Goal: Ask a question

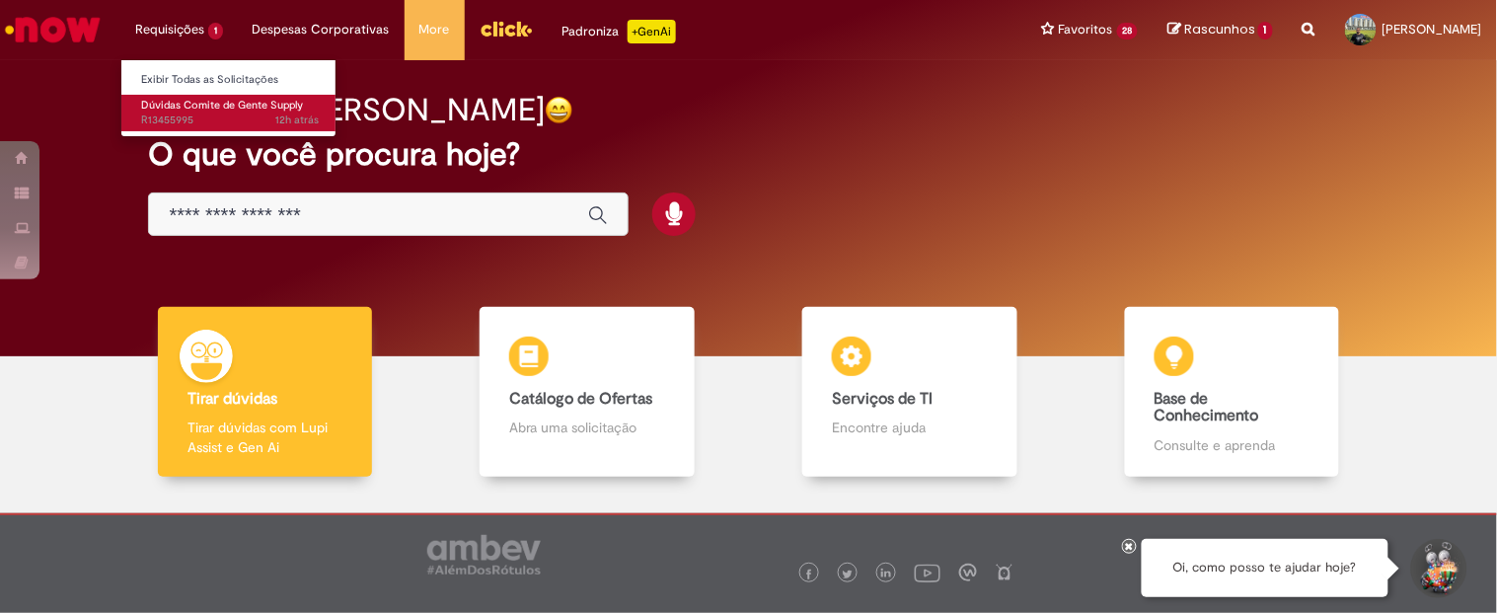
click at [166, 111] on span "Dúvidas Comite de Gente Supply" at bounding box center [222, 105] width 162 height 15
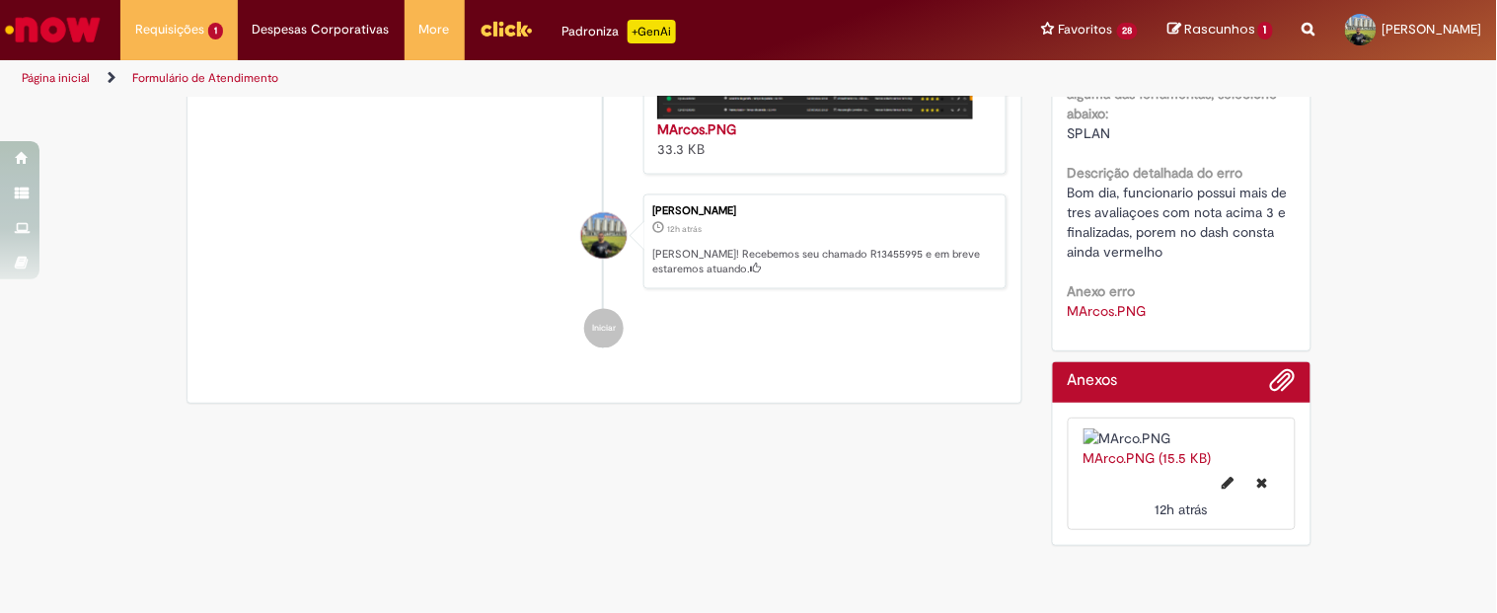
scroll to position [1108, 0]
click at [1271, 369] on span "Adicionar anexos" at bounding box center [1283, 381] width 24 height 24
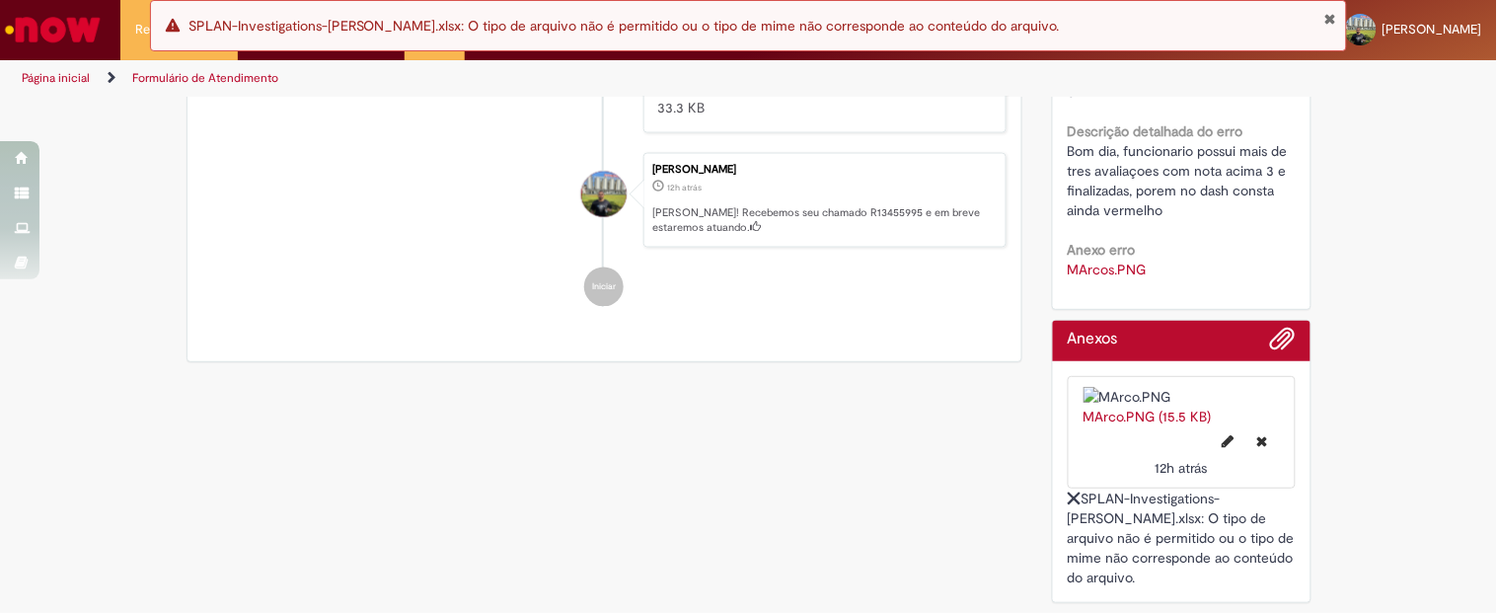
click at [1323, 18] on button "Fechar Notificação" at bounding box center [1329, 19] width 13 height 16
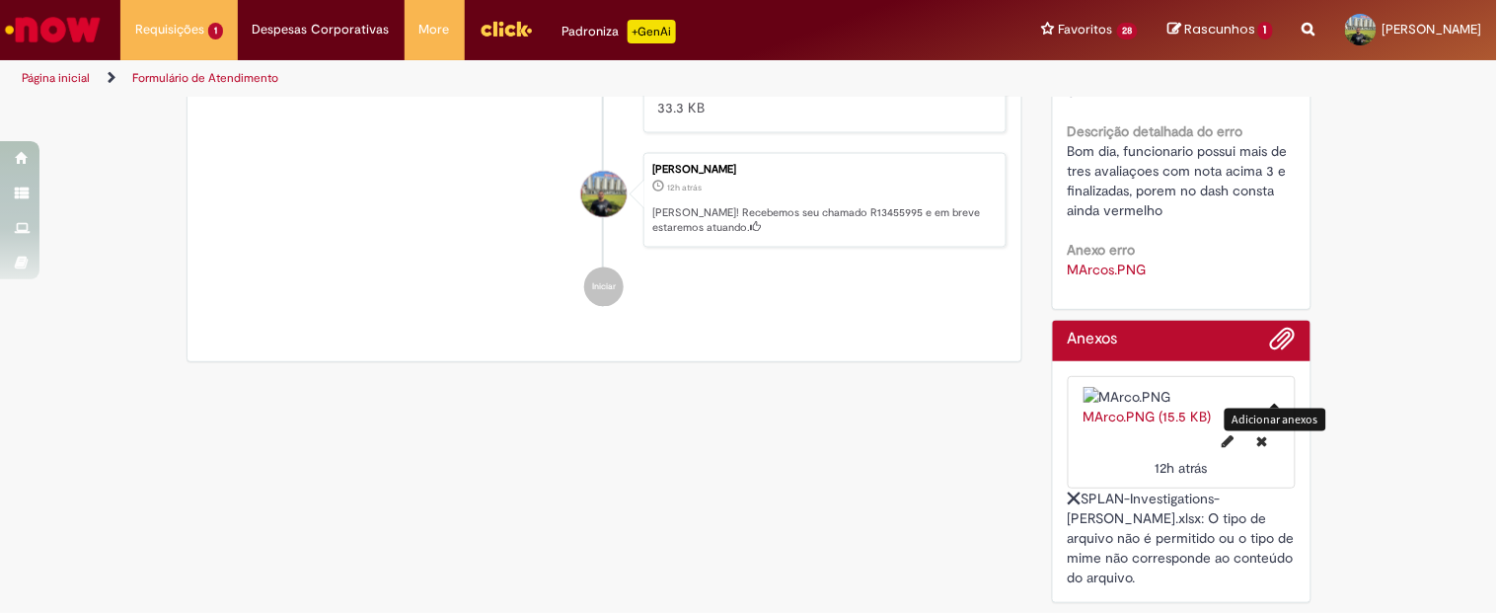
click at [1273, 328] on span "Adicionar anexos" at bounding box center [1283, 340] width 24 height 24
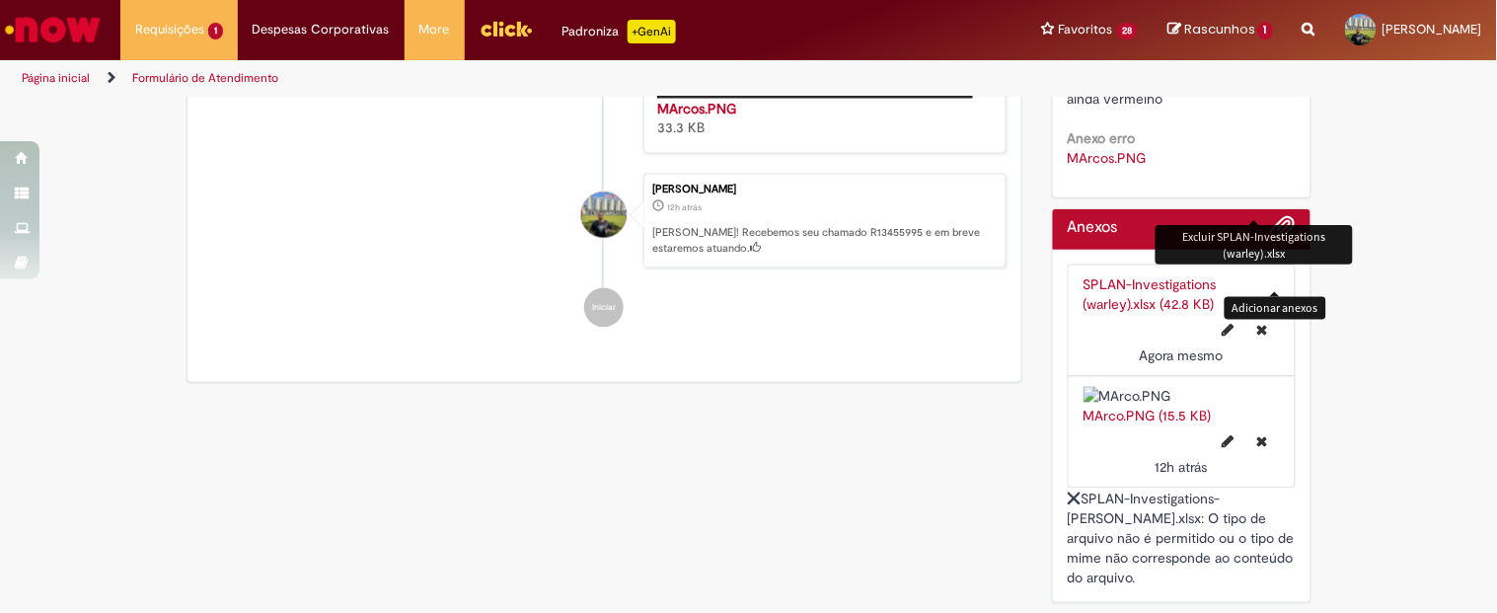
click at [1257, 324] on icon "Excluir SPLAN-Investigations (warley).xlsx" at bounding box center [1262, 331] width 11 height 14
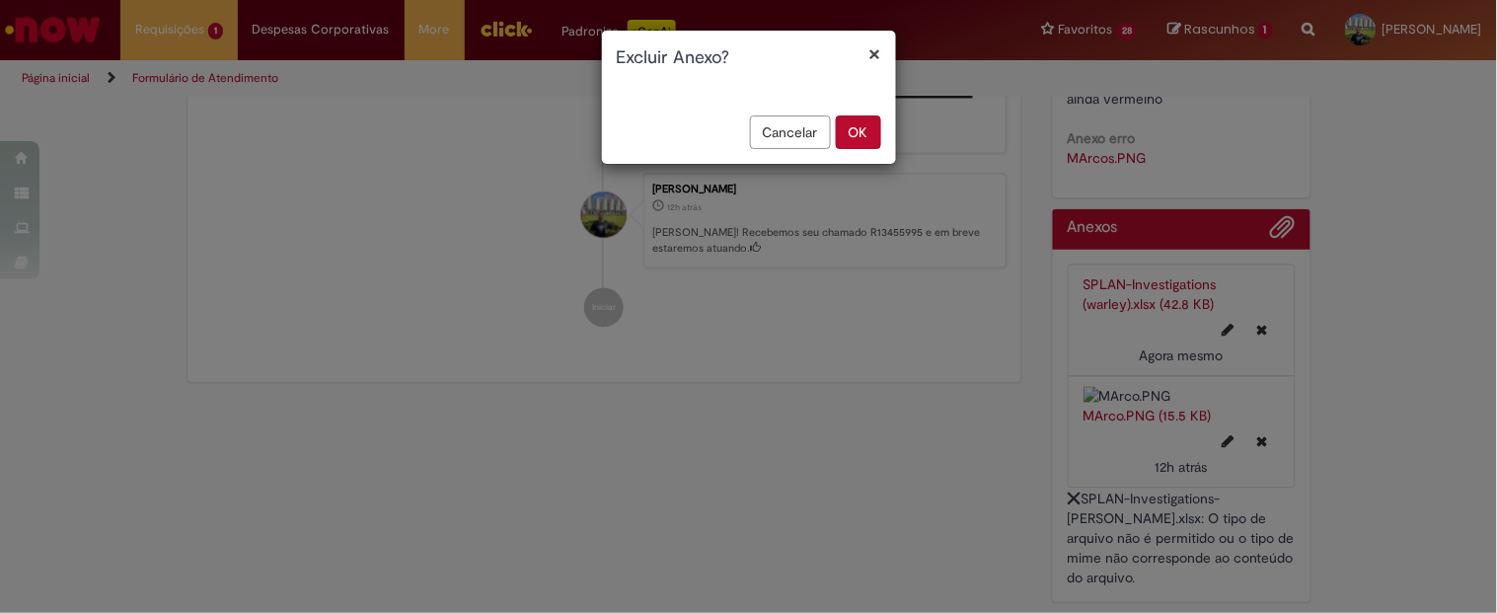
click at [878, 136] on button "OK" at bounding box center [858, 132] width 45 height 34
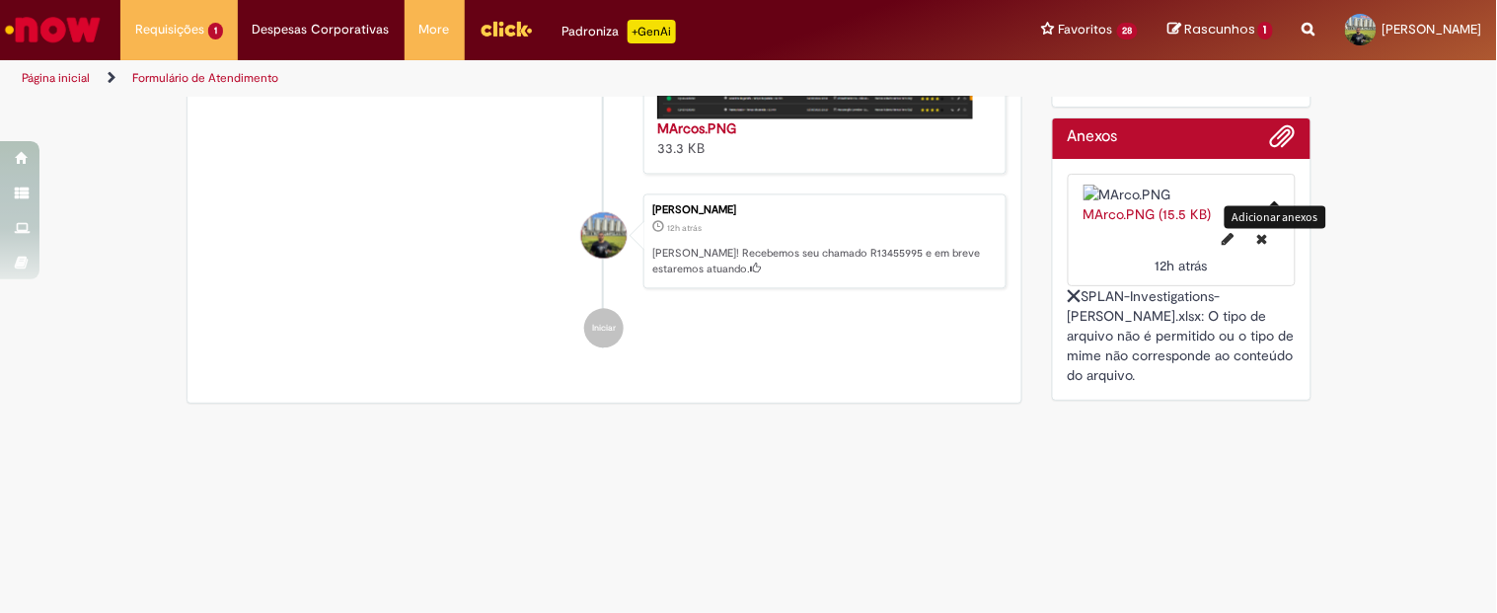
click at [1271, 125] on span "Adicionar anexos" at bounding box center [1283, 137] width 24 height 24
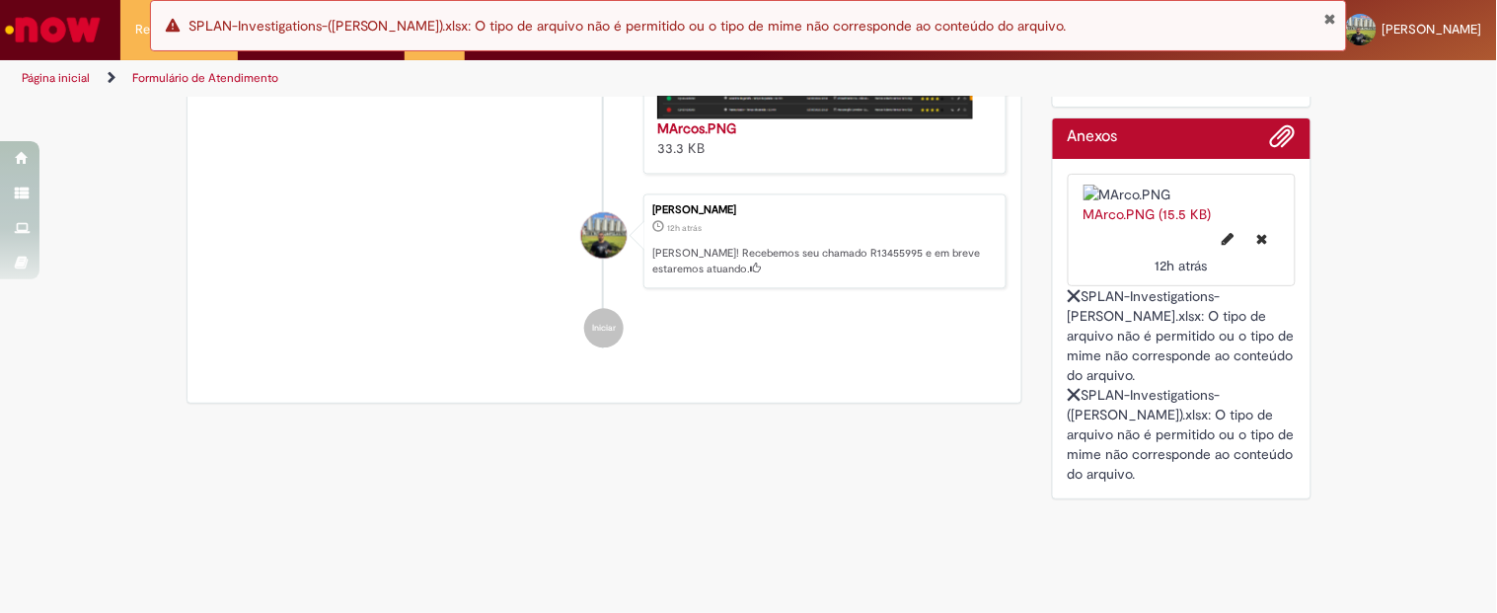
click at [1328, 20] on button "Fechar Notificação" at bounding box center [1329, 19] width 13 height 16
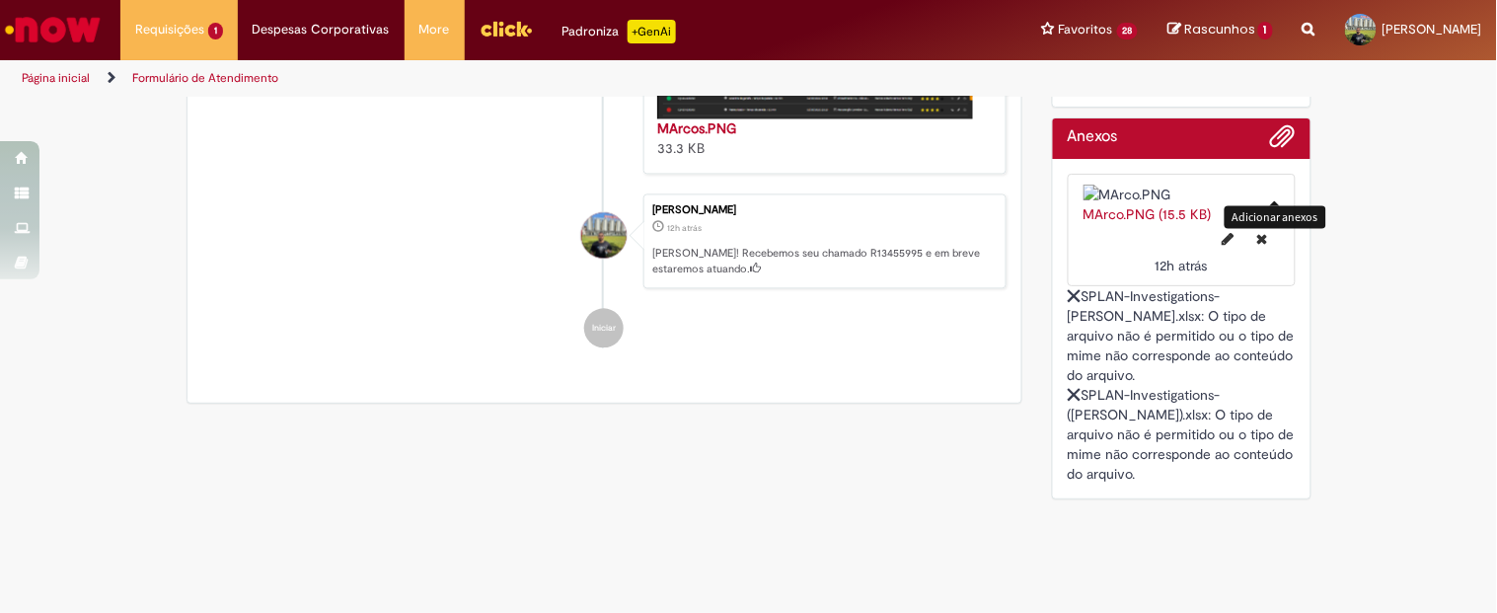
click at [1271, 125] on span "Adicionar anexos" at bounding box center [1283, 137] width 24 height 24
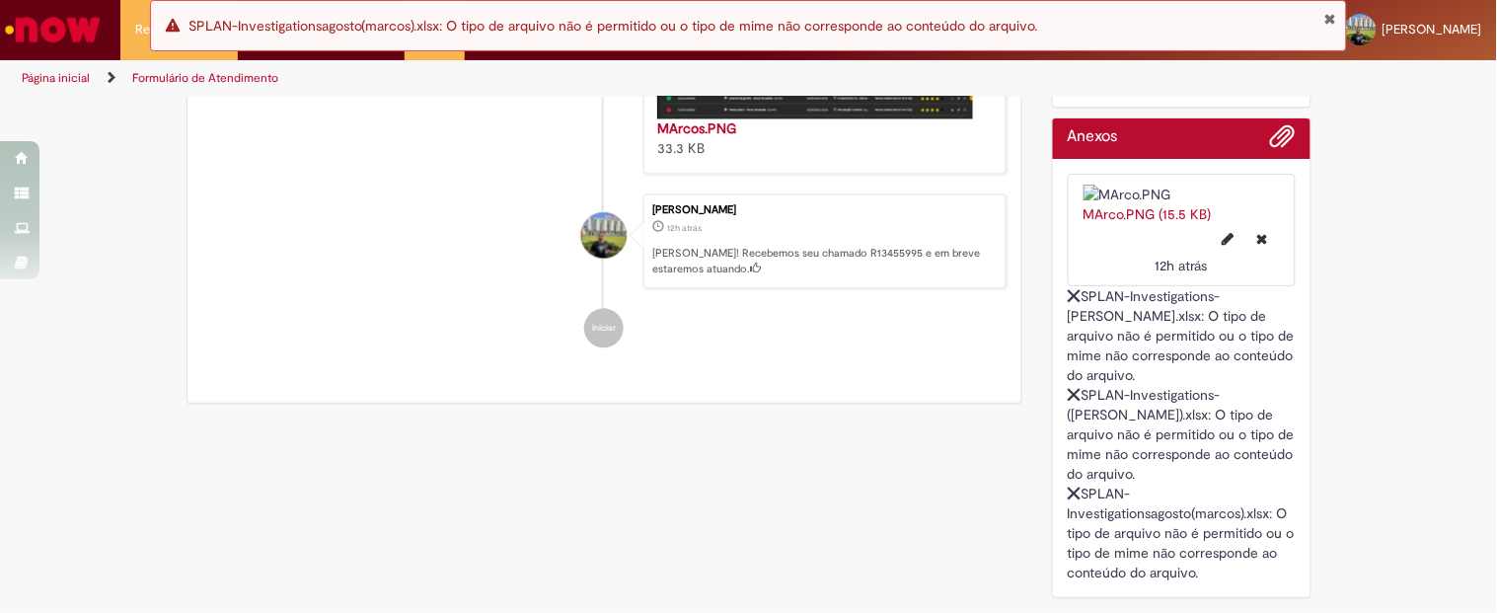
click at [1336, 26] on button "Fechar Notificação" at bounding box center [1329, 19] width 13 height 16
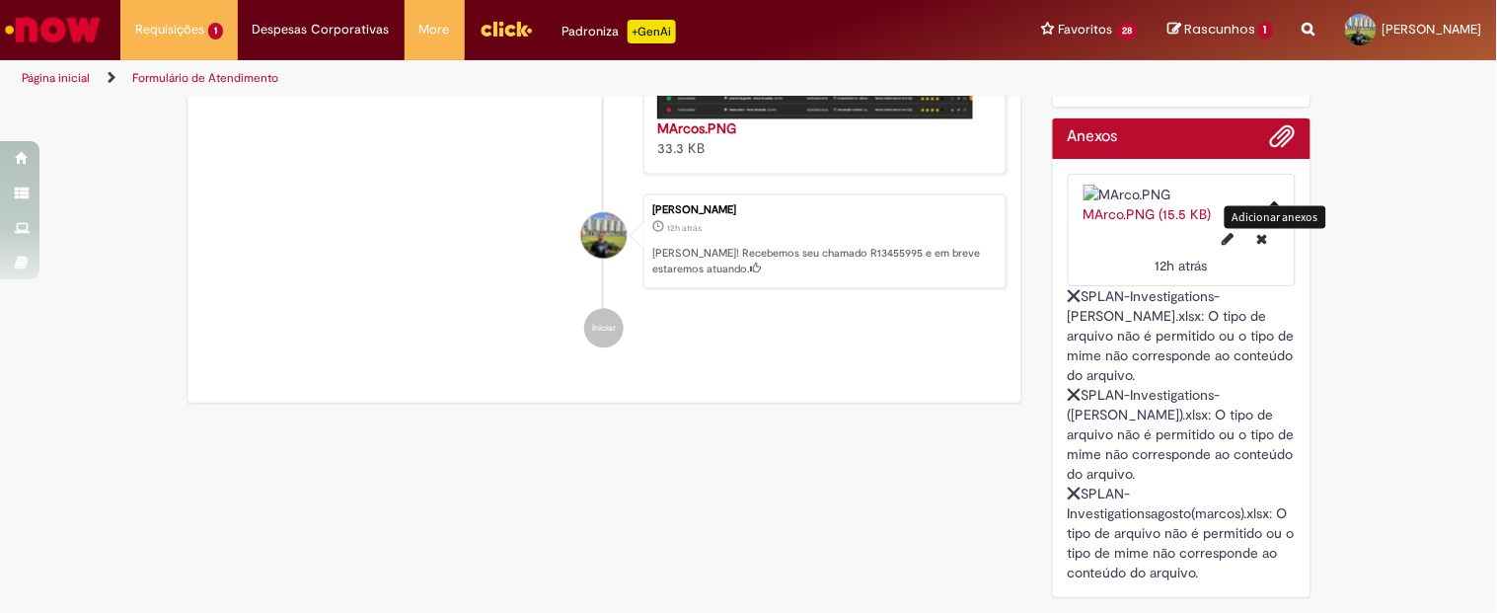
click at [1271, 125] on span "Adicionar anexos" at bounding box center [1283, 137] width 24 height 24
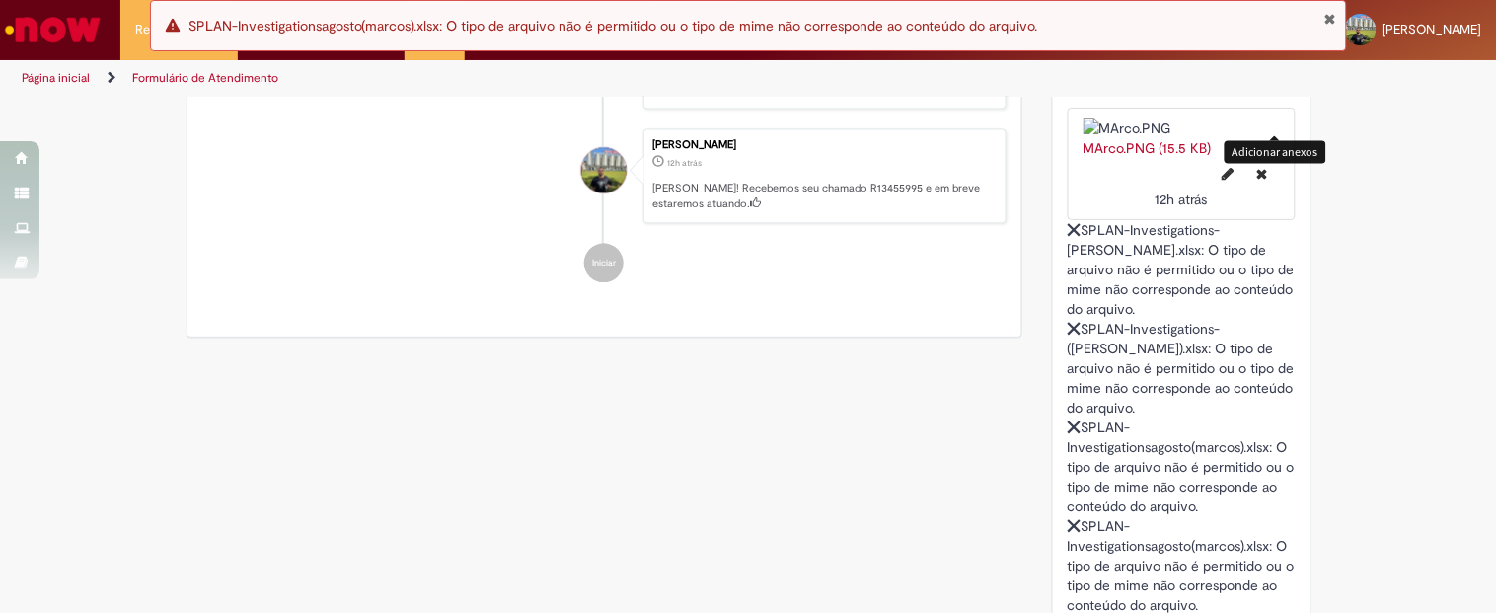
click at [1329, 22] on button "Fechar Notificação" at bounding box center [1329, 19] width 13 height 16
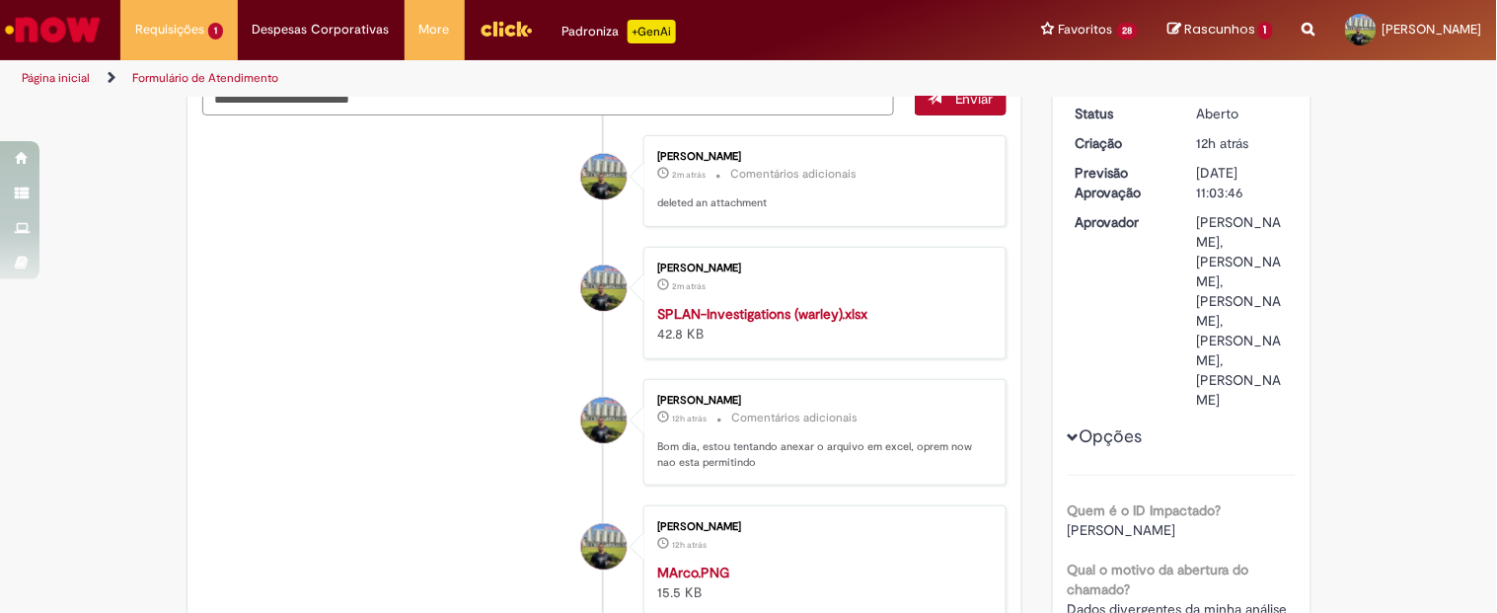
scroll to position [0, 0]
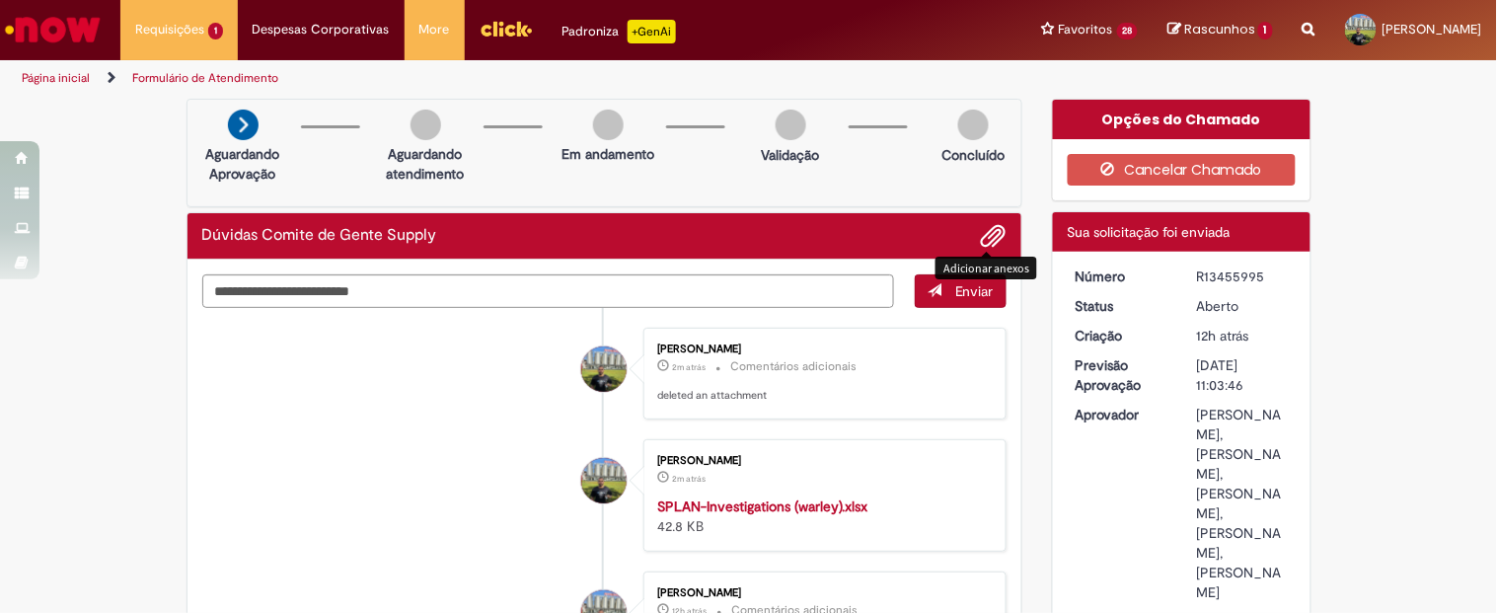
click at [995, 245] on span "Adicionar anexos" at bounding box center [994, 237] width 24 height 24
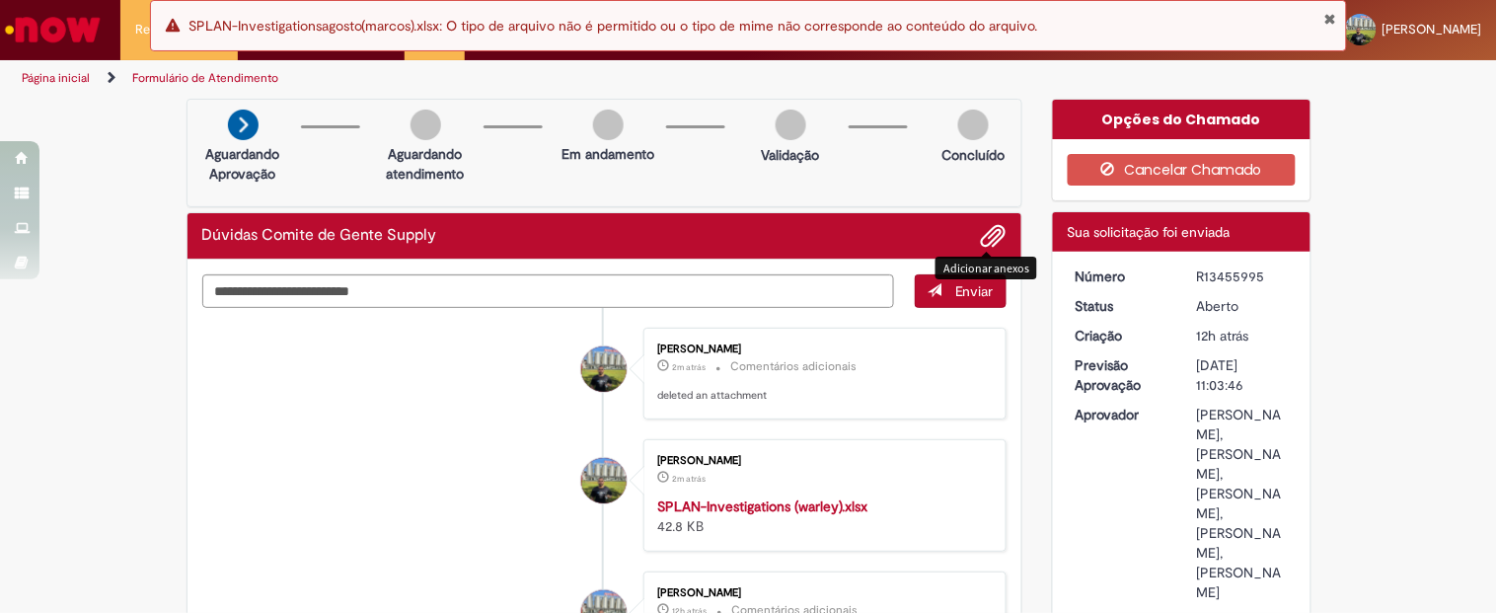
click at [1326, 11] on button "Fechar Notificação" at bounding box center [1329, 19] width 13 height 16
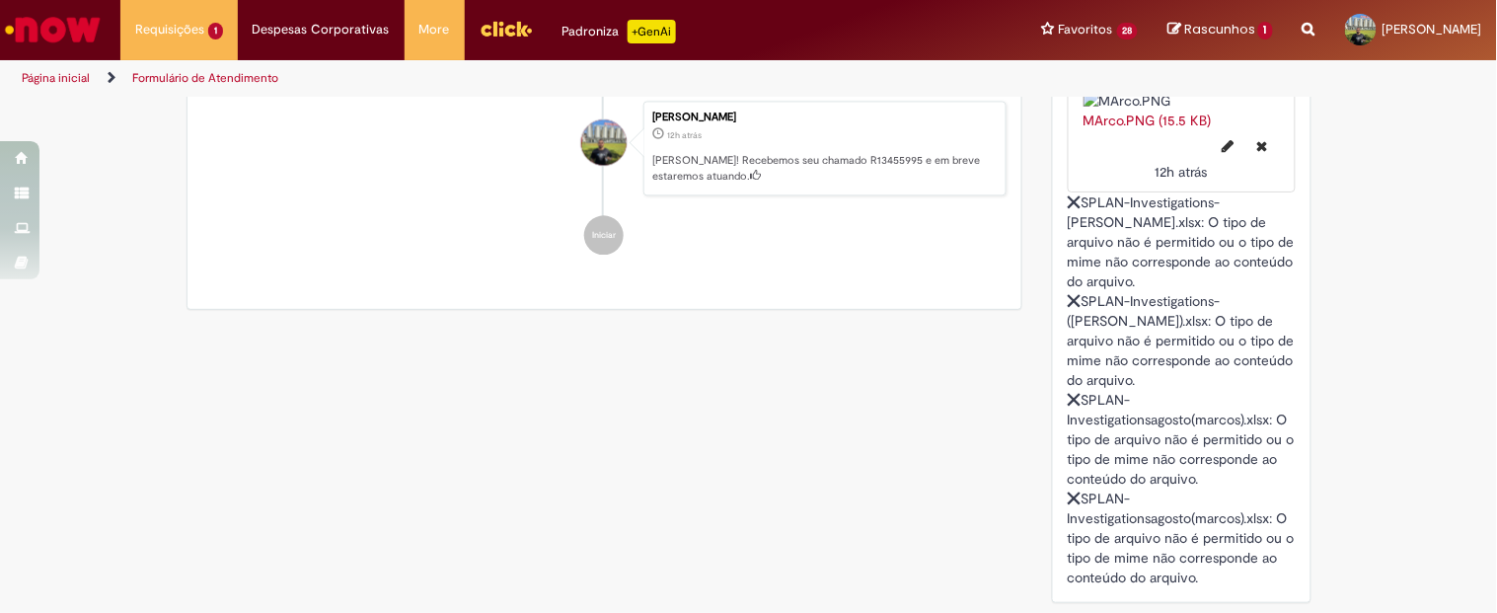
scroll to position [1096, 0]
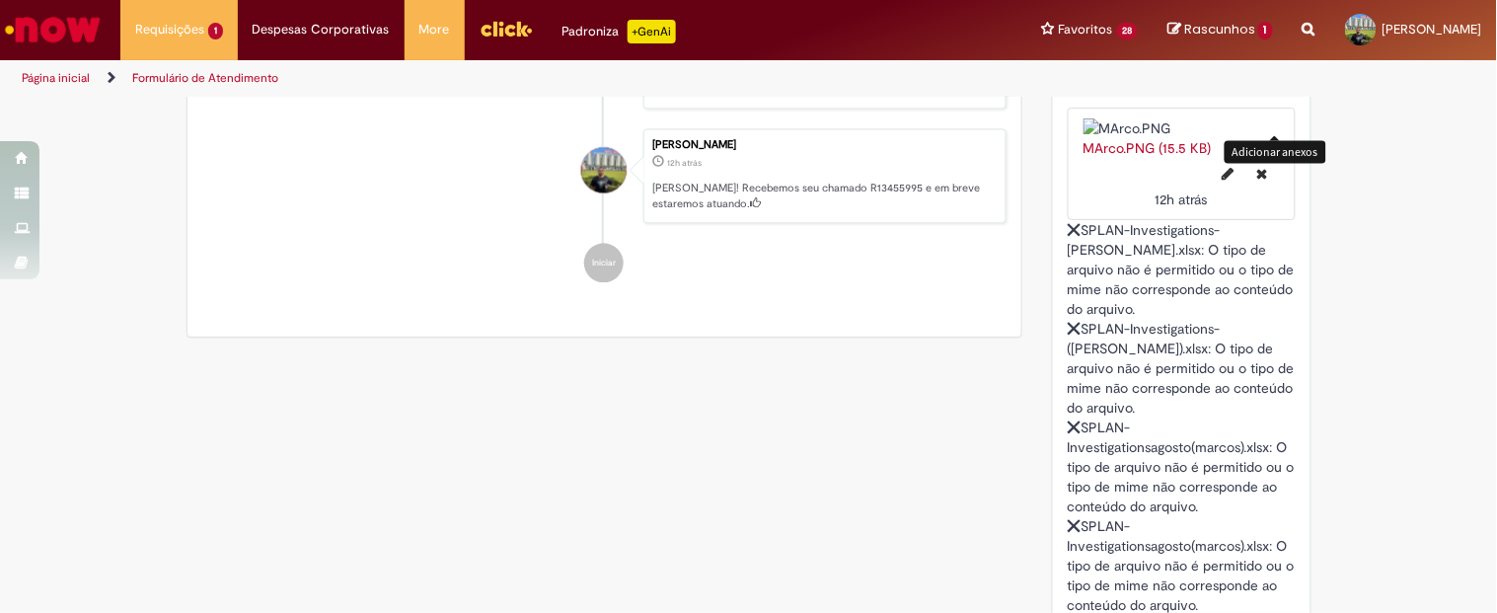
click at [1276, 83] on span "Adicionar anexos" at bounding box center [1283, 71] width 24 height 24
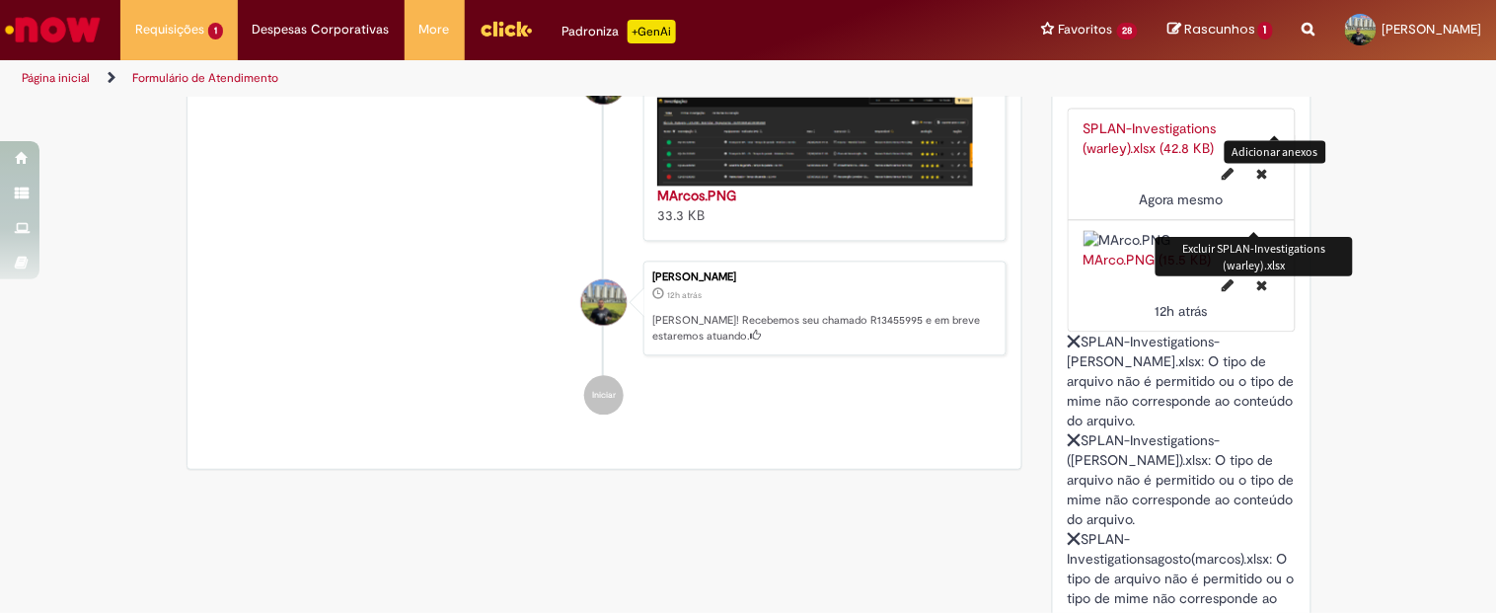
click at [1257, 181] on icon "Excluir SPLAN-Investigations (warley).xlsx" at bounding box center [1262, 174] width 11 height 14
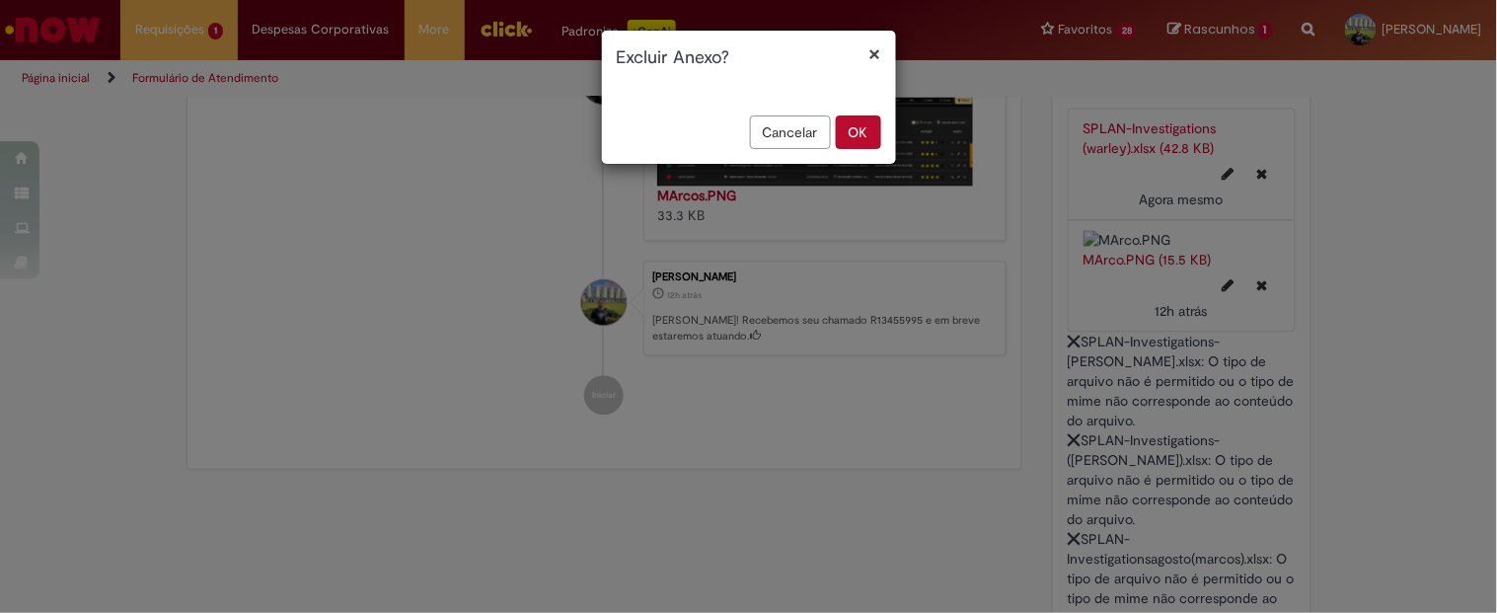
click at [861, 126] on button "OK" at bounding box center [858, 132] width 45 height 34
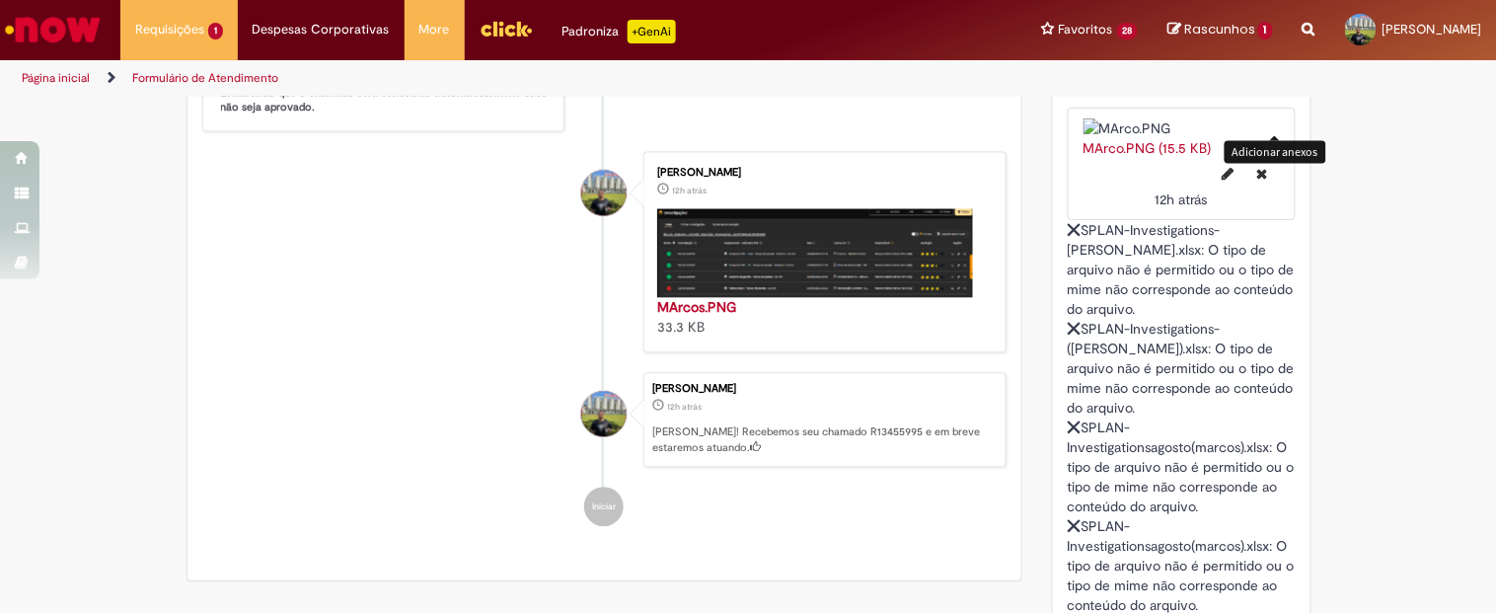
click at [1270, 93] on button "Adicionar anexos" at bounding box center [1283, 75] width 26 height 36
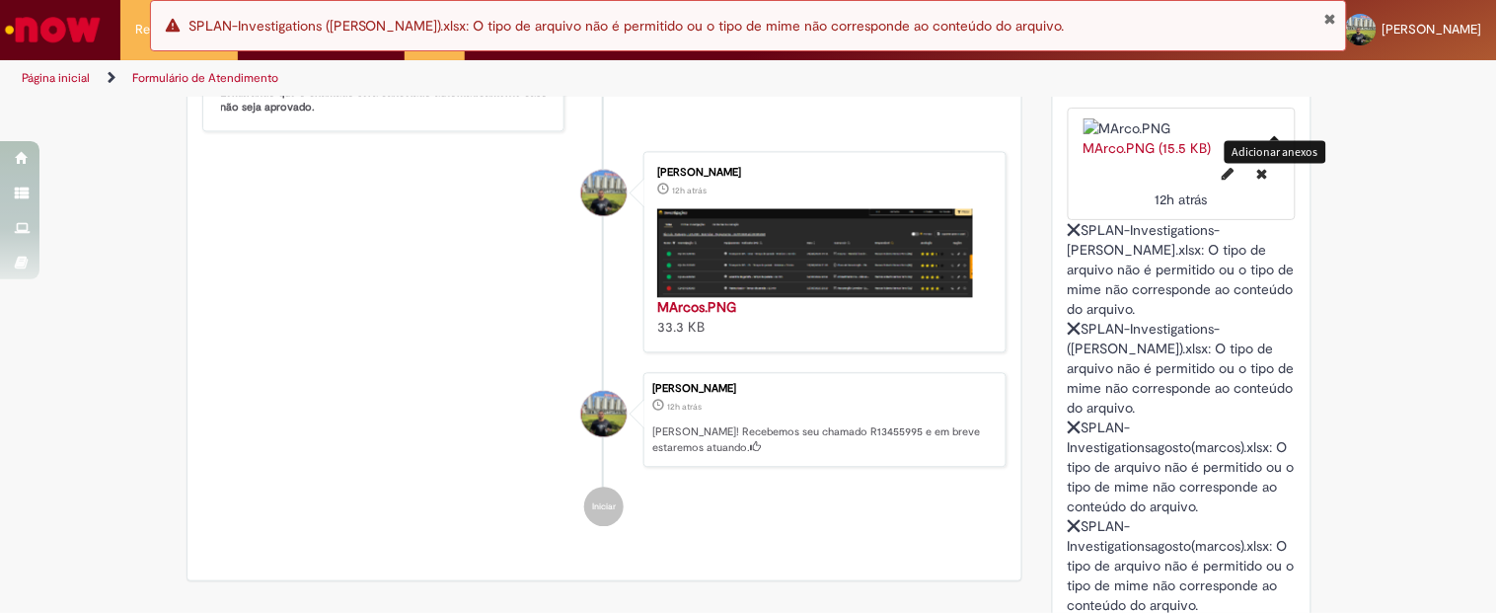
click at [1332, 17] on button "Fechar Notificação" at bounding box center [1329, 19] width 13 height 16
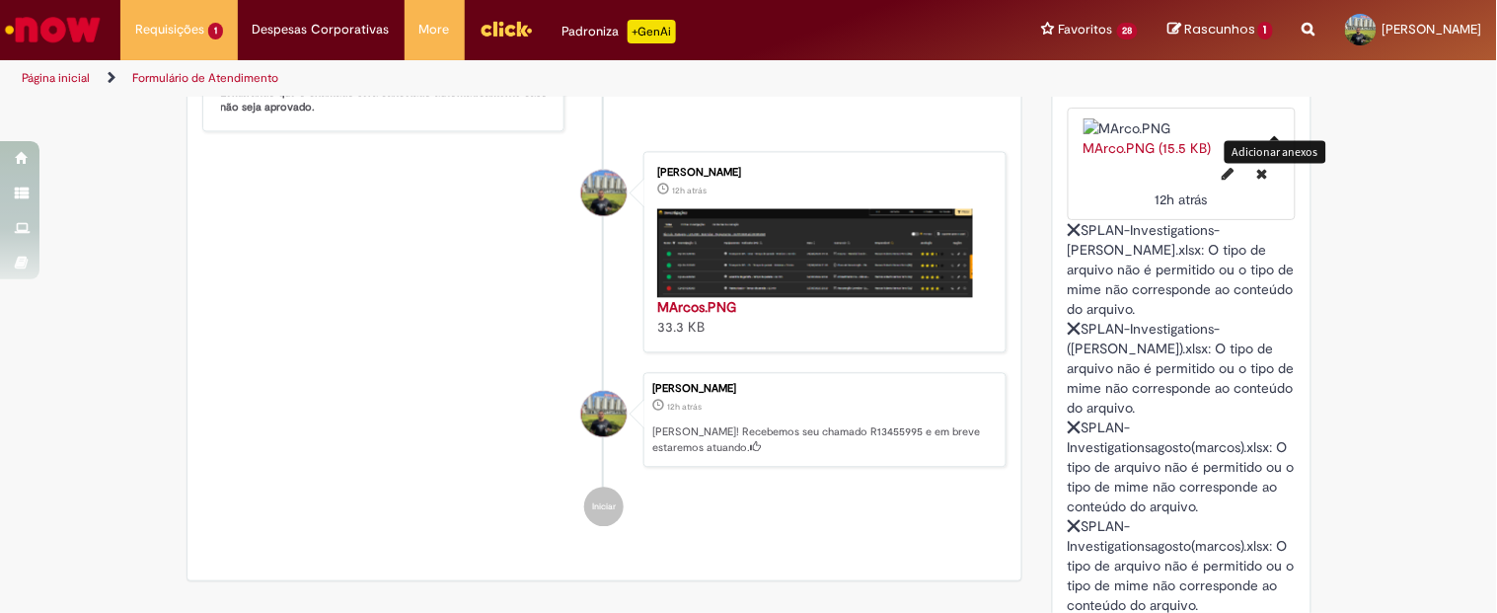
click at [1271, 83] on span "Adicionar anexos" at bounding box center [1283, 71] width 24 height 24
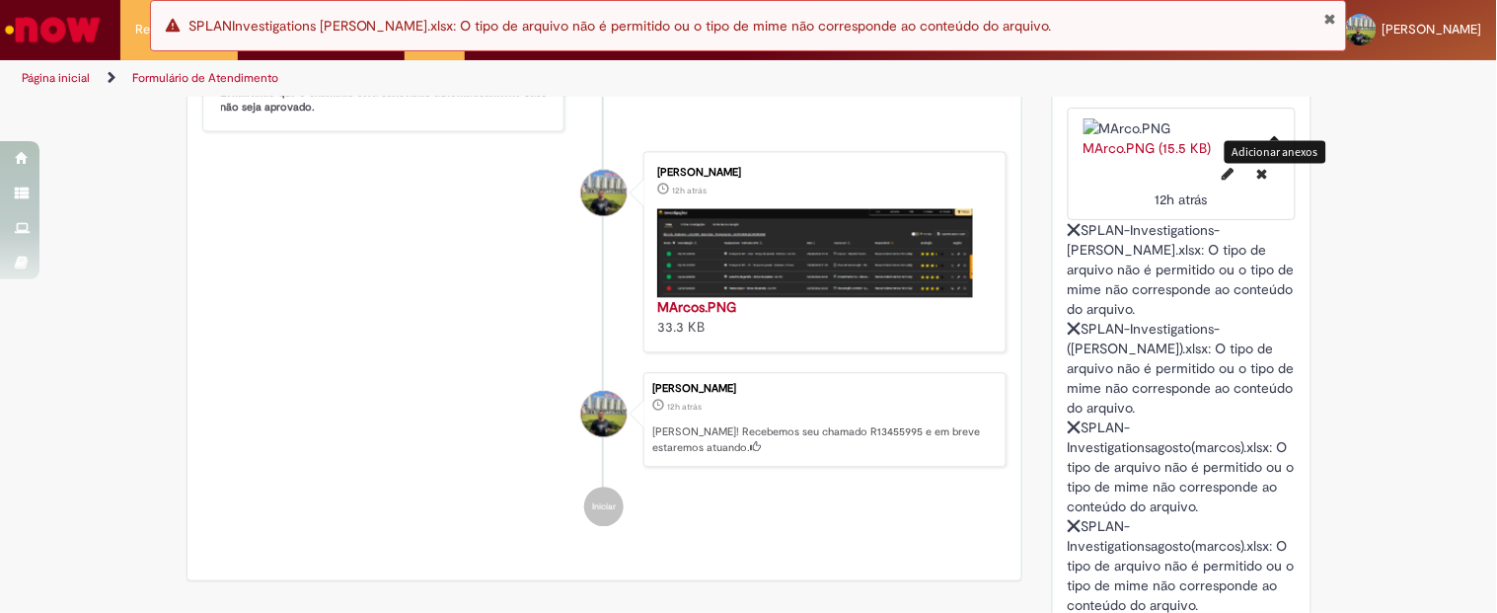
click at [1273, 83] on span "Adicionar anexos" at bounding box center [1283, 71] width 24 height 24
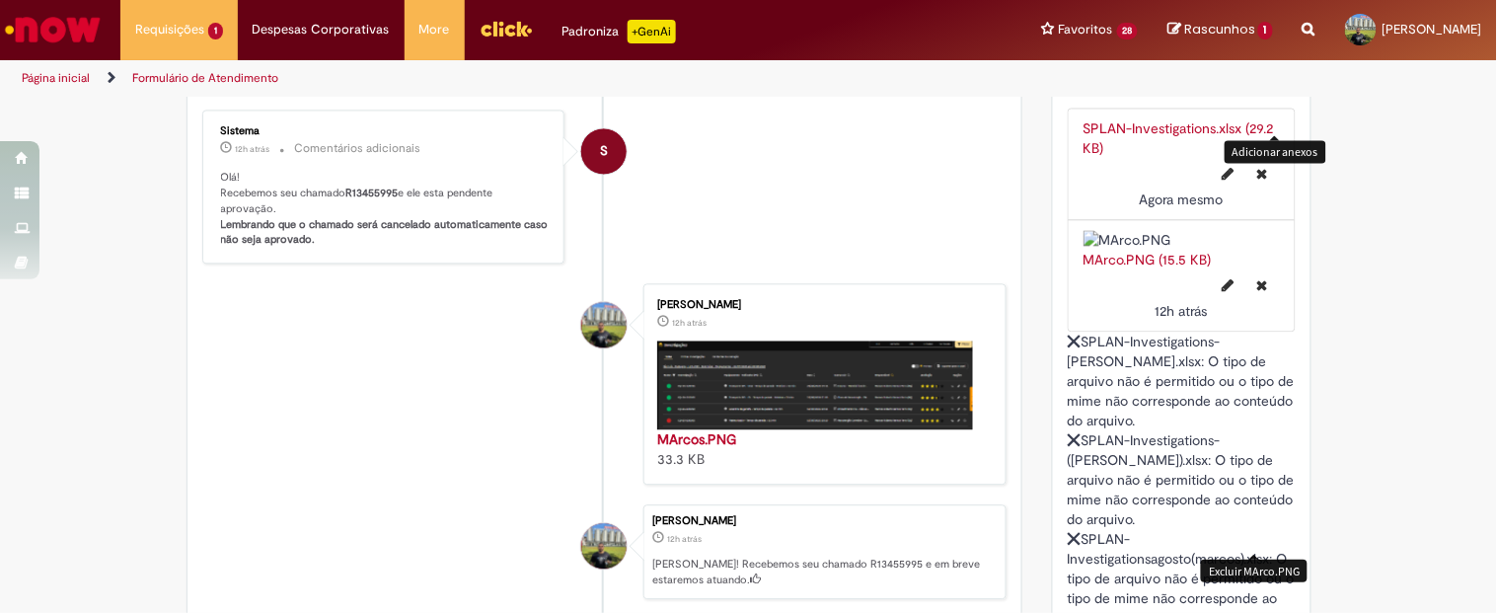
click at [1257, 292] on icon "Excluir MArco.PNG" at bounding box center [1262, 285] width 11 height 14
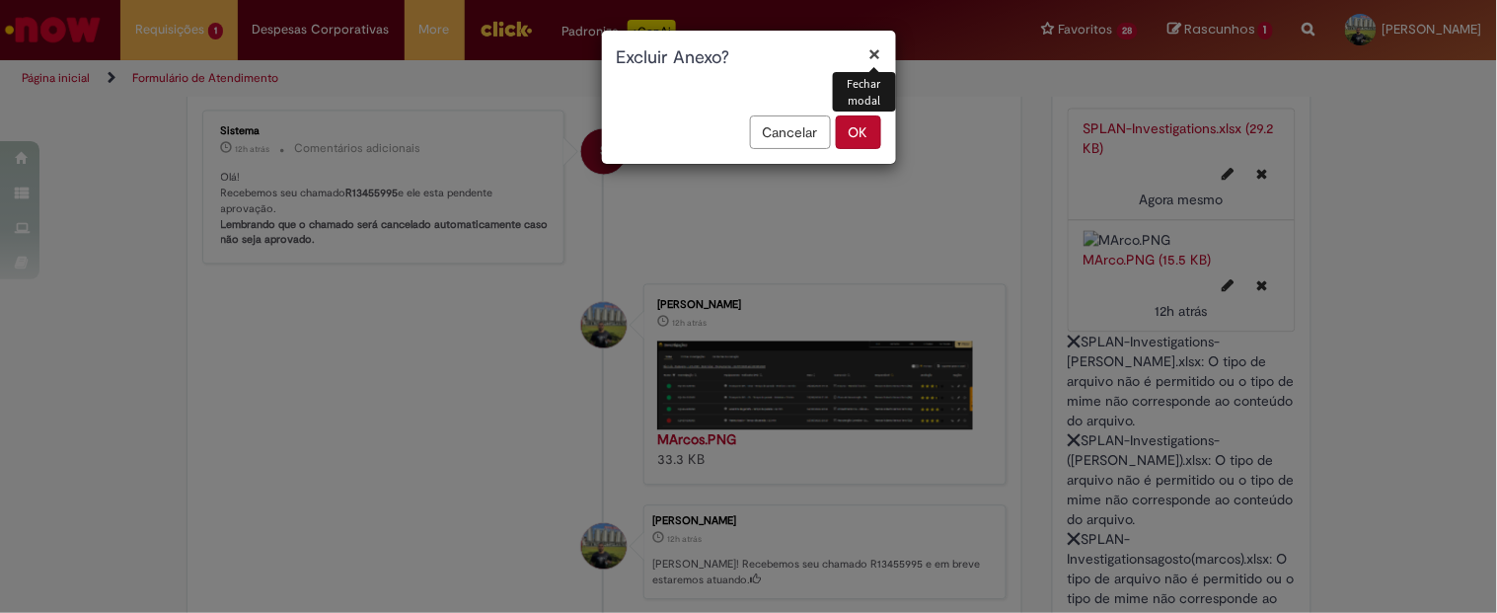
click at [860, 131] on button "OK" at bounding box center [858, 132] width 45 height 34
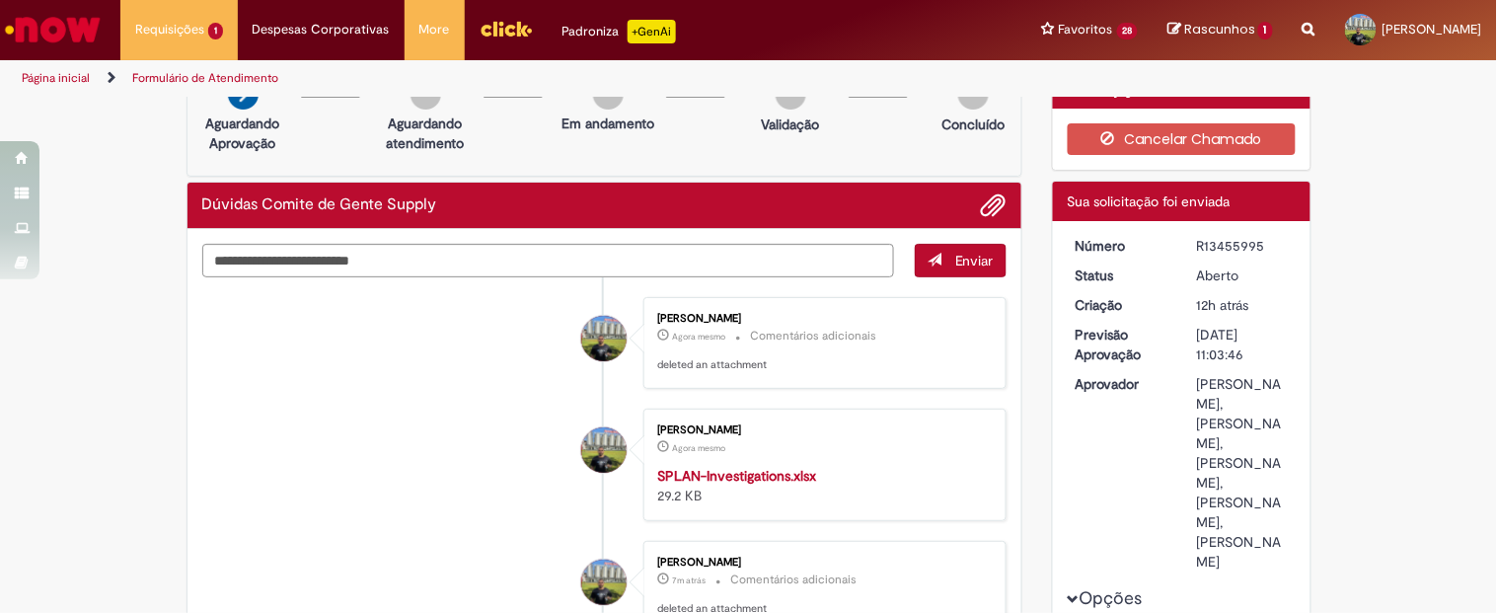
scroll to position [0, 0]
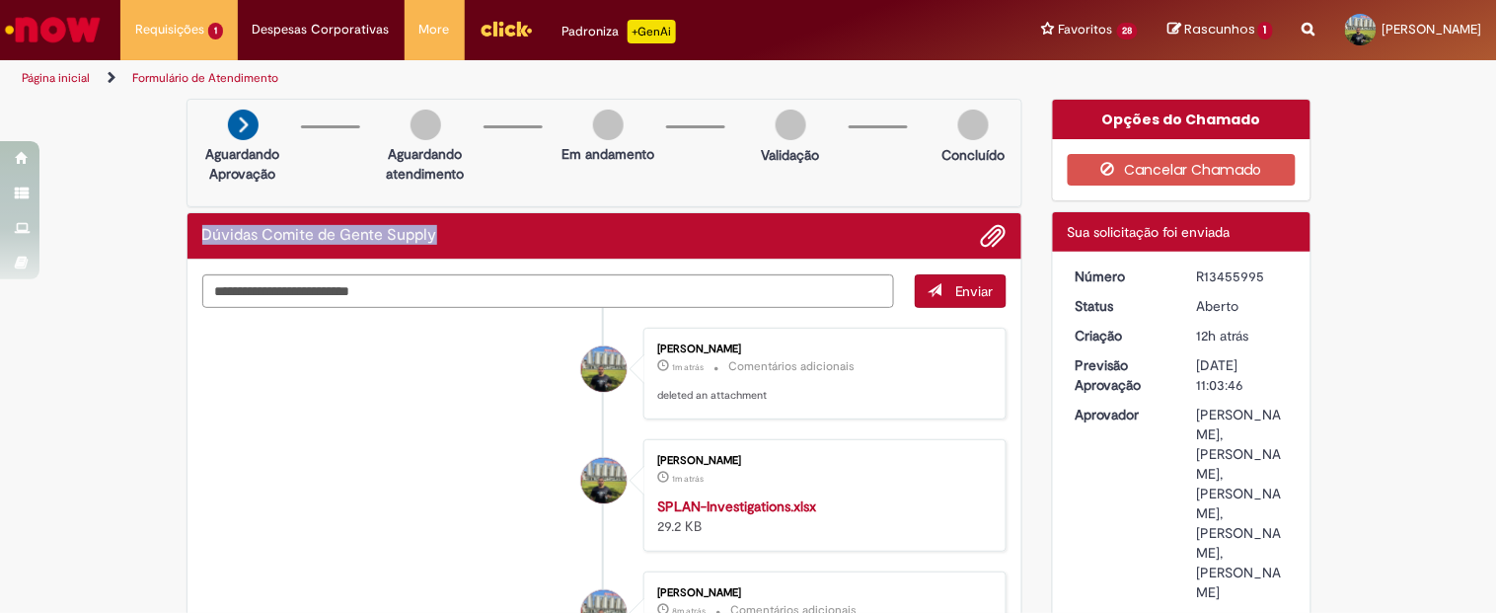
drag, startPoint x: 430, startPoint y: 242, endPoint x: 186, endPoint y: 237, distance: 244.8
click at [187, 237] on div "Dúvidas Comite de Gente Supply" at bounding box center [604, 236] width 835 height 46
copy h2 "Dúvidas Comite de Gente Supply"
click at [61, 36] on img "Ir para a Homepage" at bounding box center [53, 29] width 102 height 39
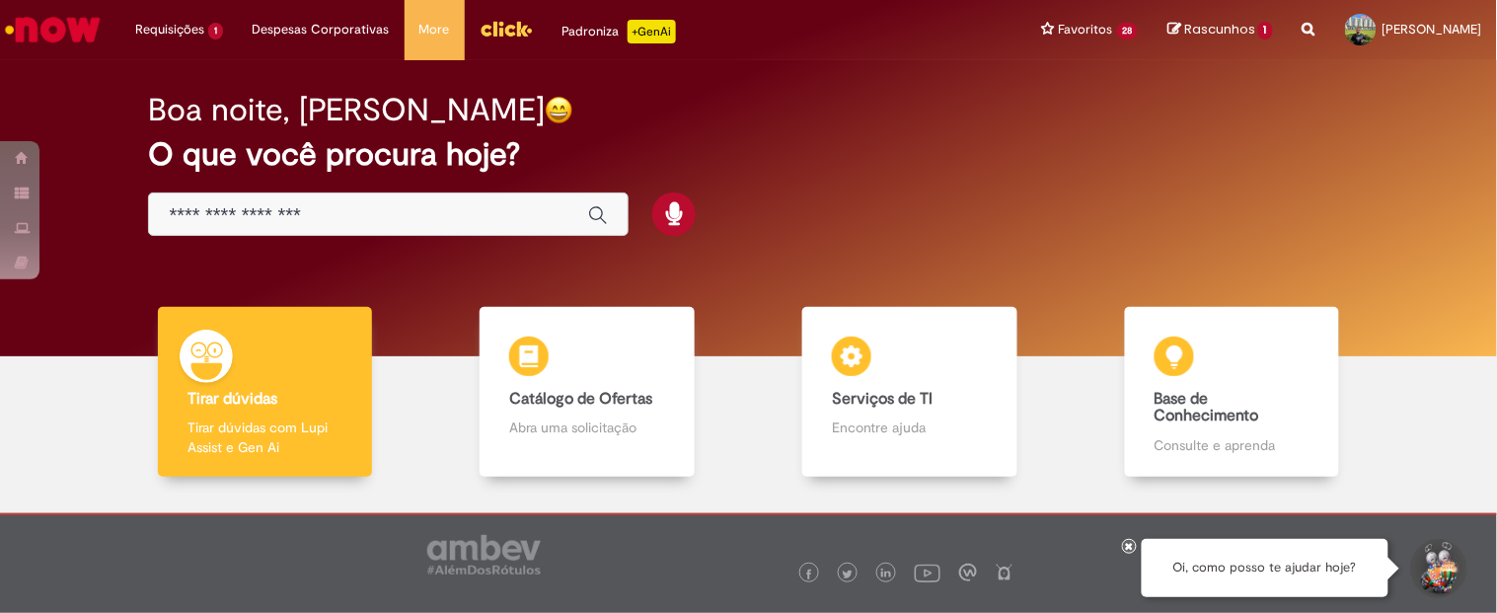
click at [380, 201] on div "Global" at bounding box center [388, 214] width 480 height 44
click at [356, 211] on input "Basta digitar aqui" at bounding box center [368, 215] width 399 height 23
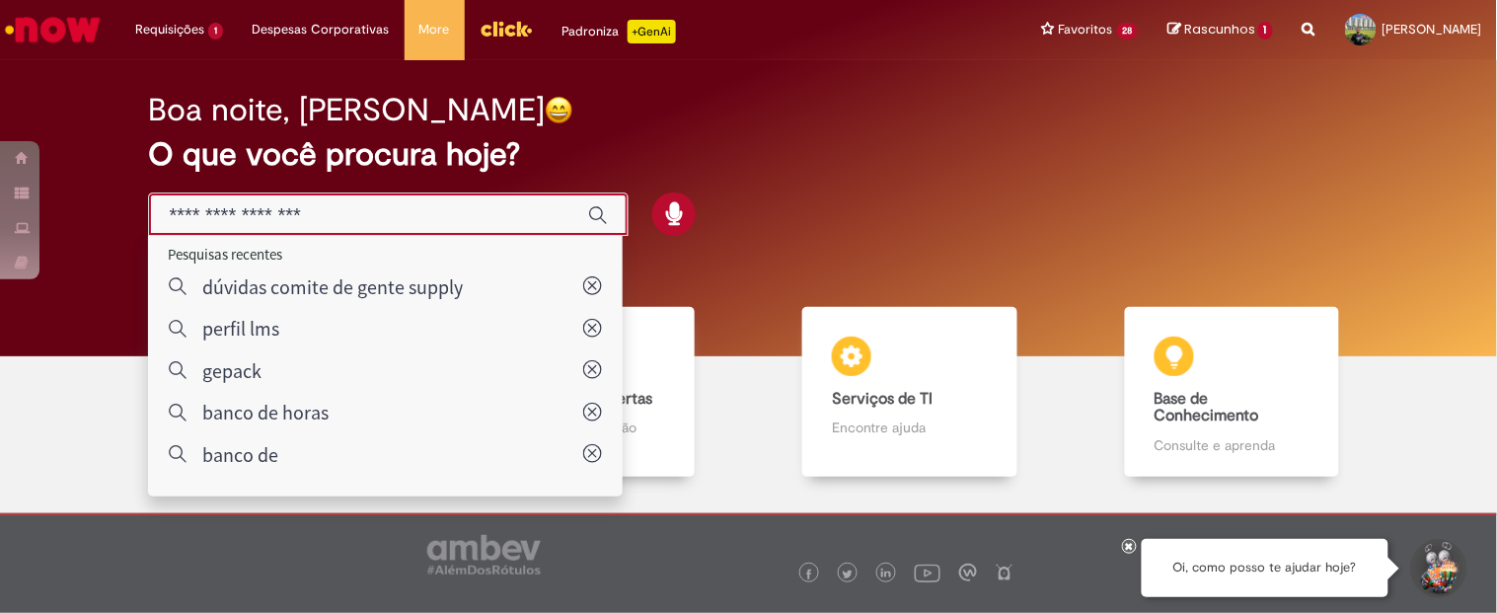
paste input "**********"
type input "**********"
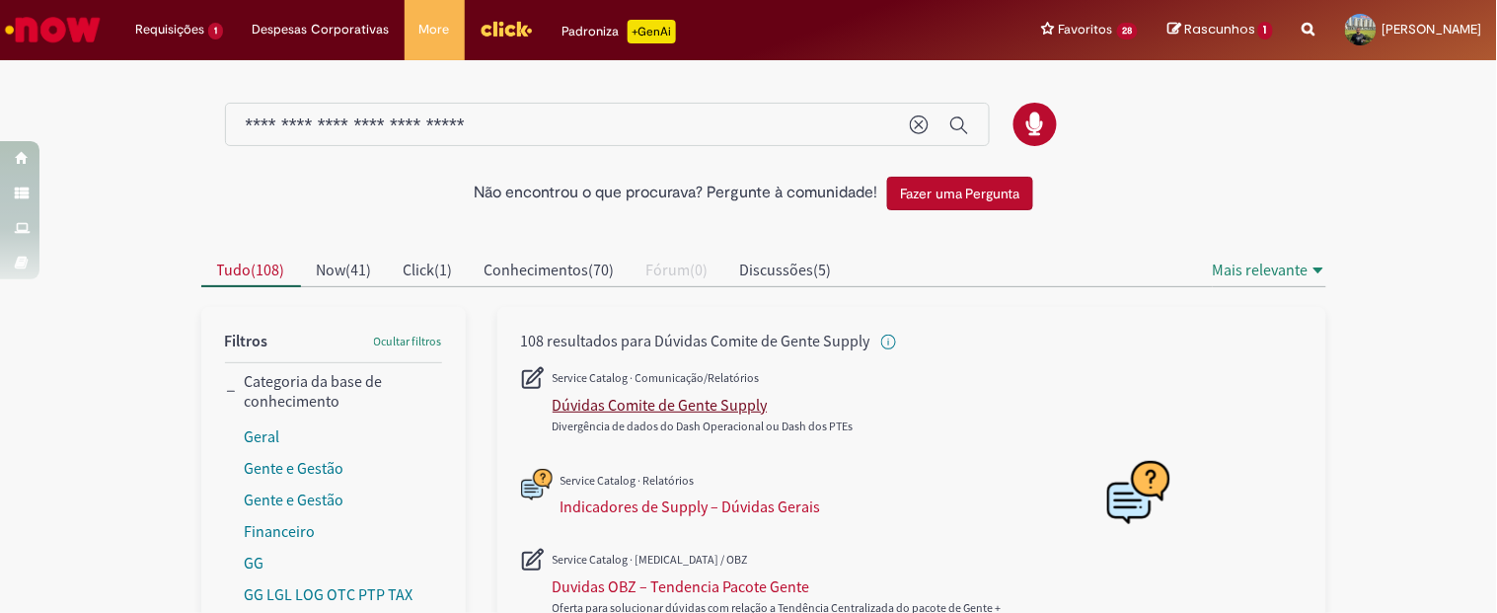
click at [605, 407] on div "Dúvidas Comite de Gente Supply" at bounding box center [660, 405] width 215 height 20
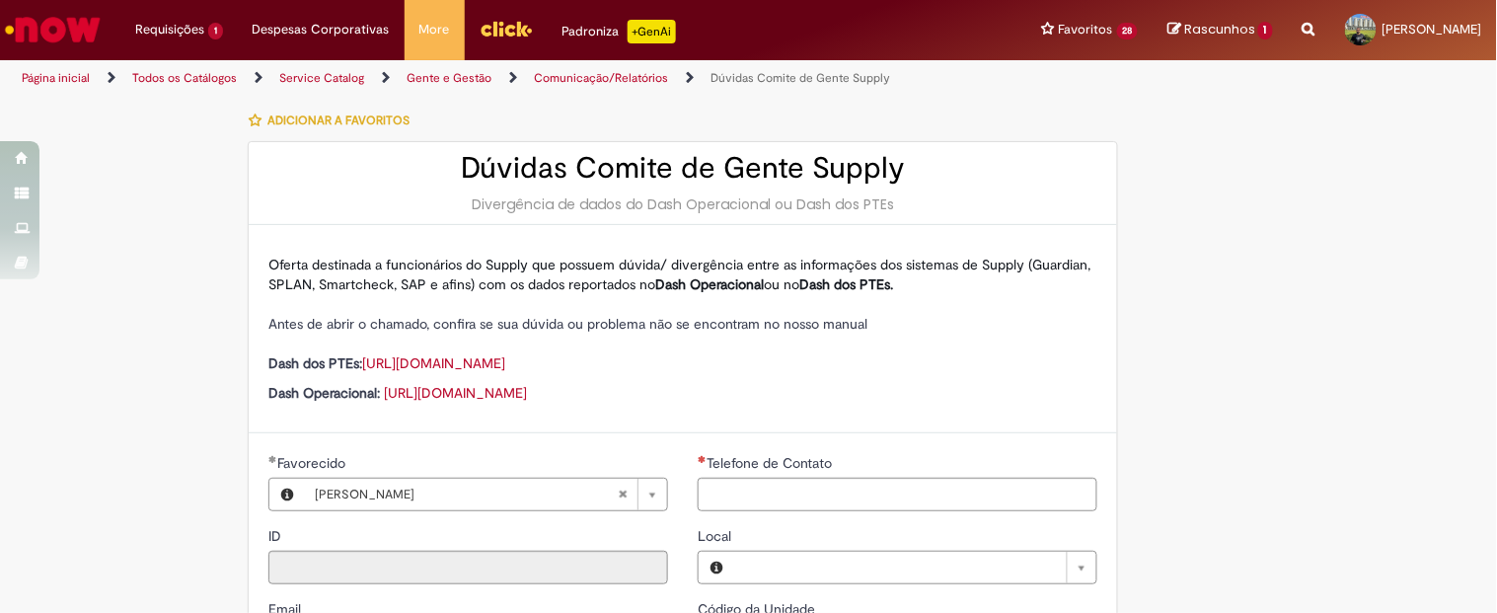
type input "********"
type input "**********"
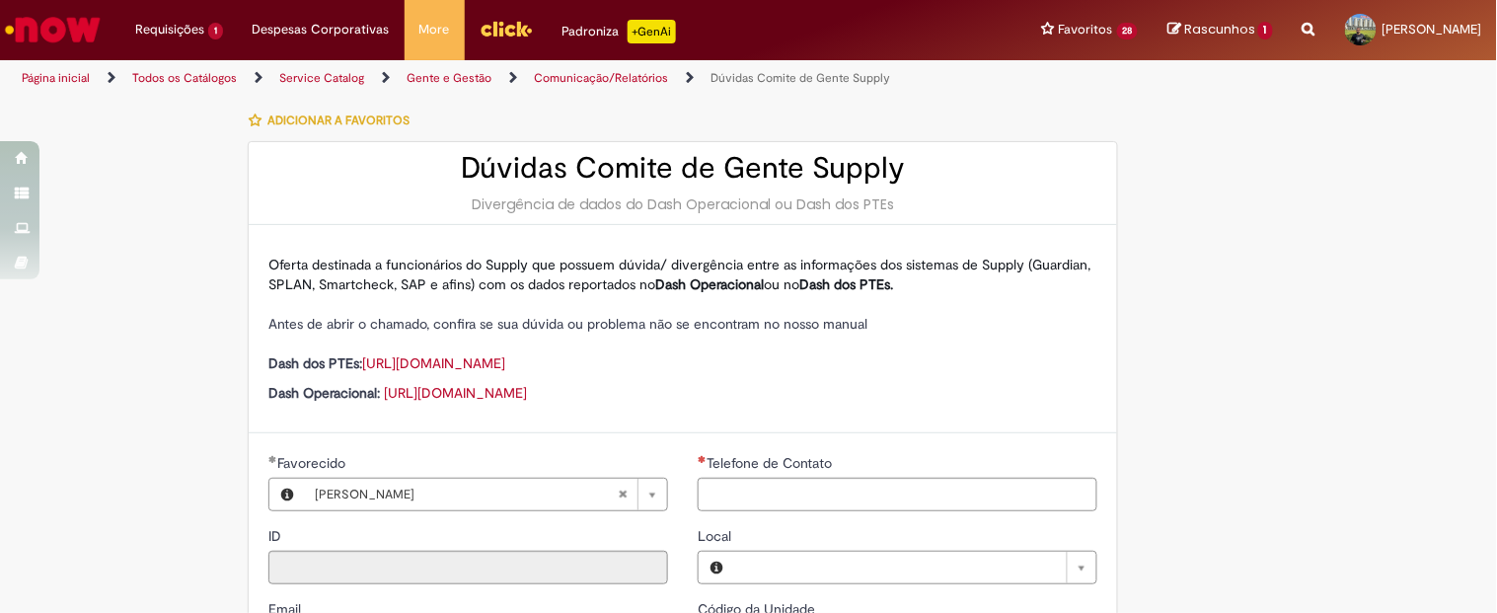
type input "****"
type input "**********"
